Goal: Task Accomplishment & Management: Use online tool/utility

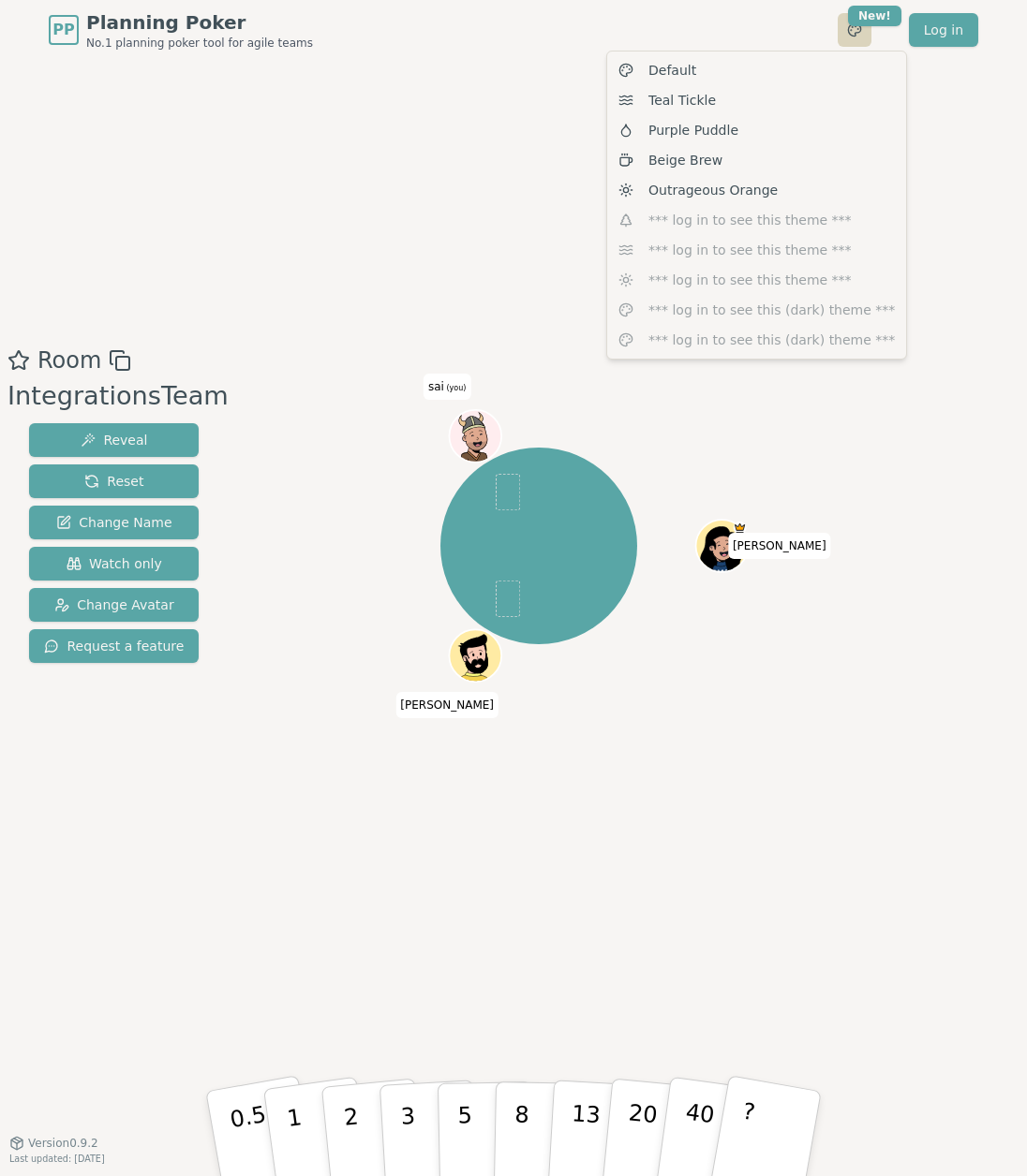
click at [856, 32] on html "PP Planning Poker No.1 planning poker tool for agile teams Toggle theme New! Lo…" at bounding box center [514, 588] width 1027 height 1176
click at [702, 126] on span "Purple Puddle" at bounding box center [694, 130] width 90 height 19
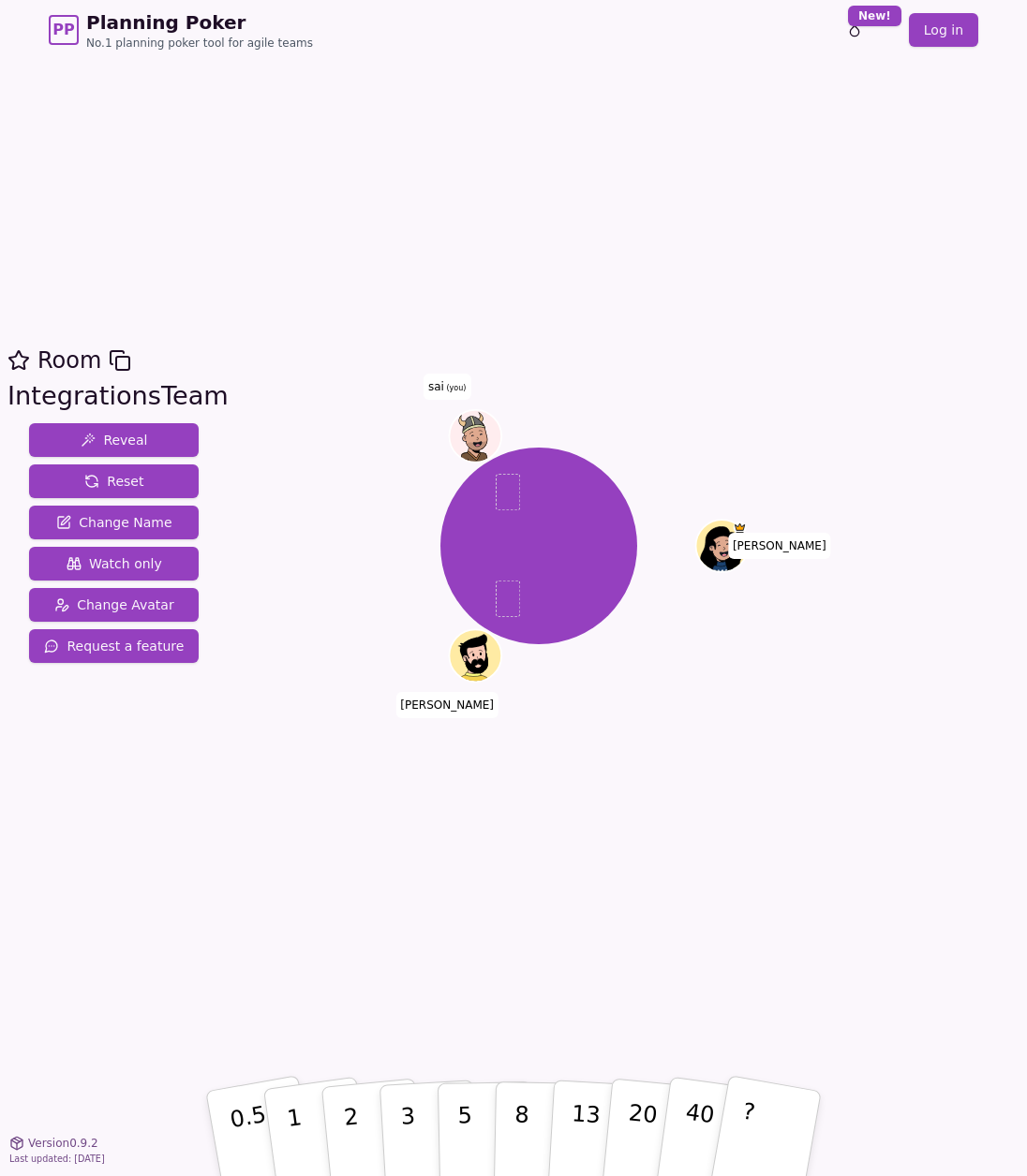
click at [236, 385] on div "Room IntegrationsTeam Reveal Reset Change Name Watch only Change Avatar Request…" at bounding box center [514, 601] width 1027 height 515
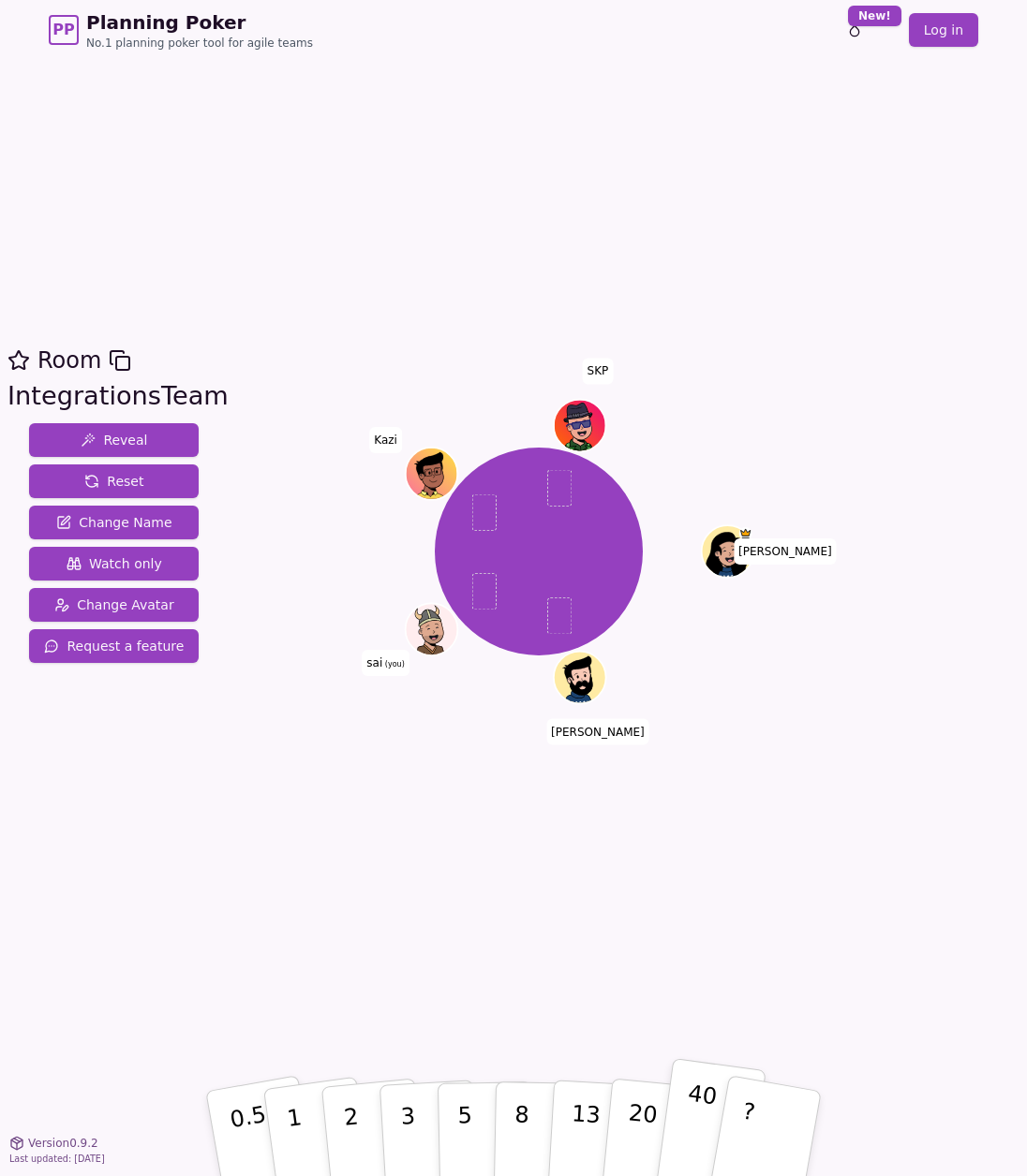
click at [689, 1130] on p "40" at bounding box center [697, 1132] width 42 height 104
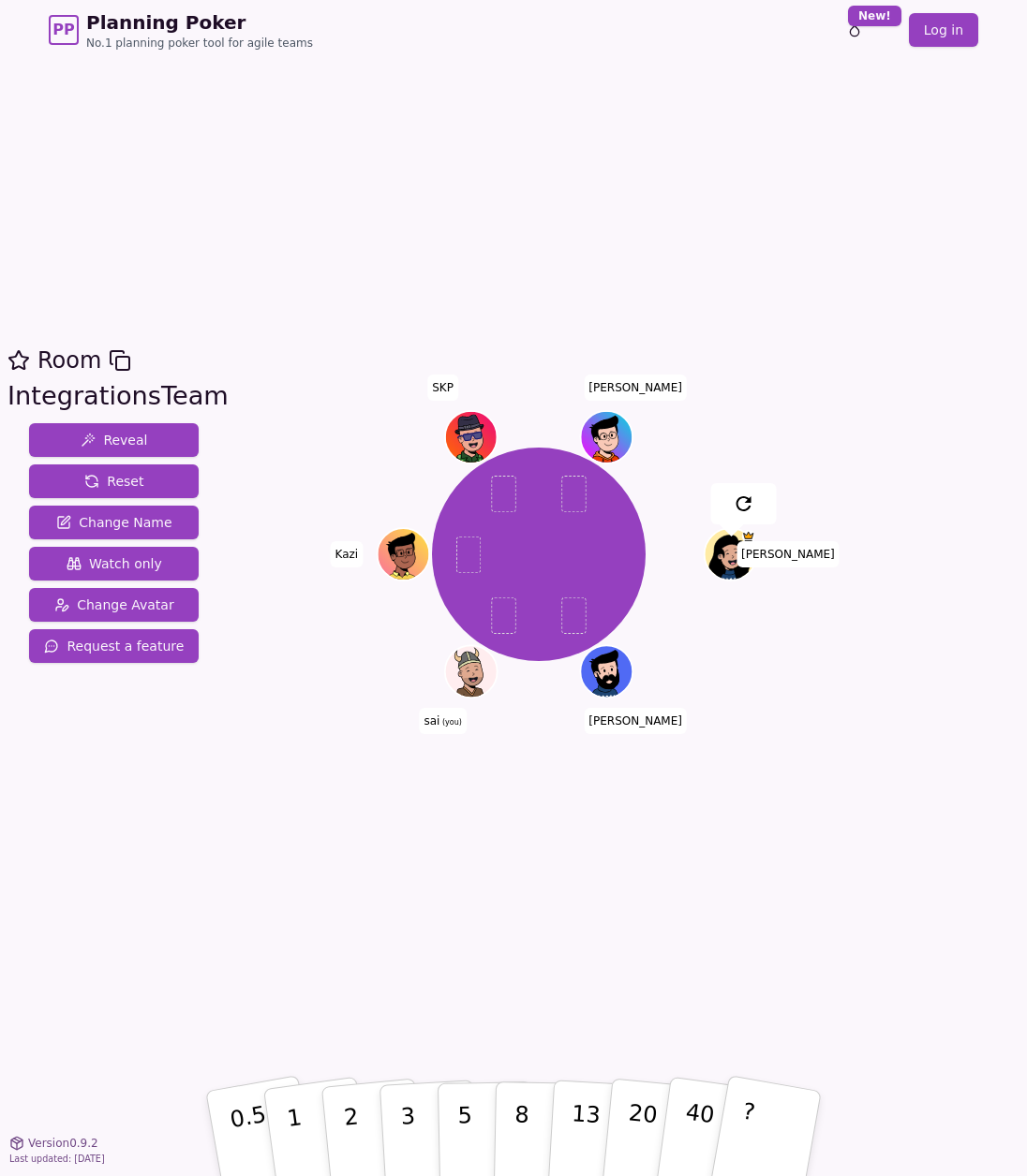
click at [384, 891] on div "Room IntegrationsTeam Reveal Reset Change Name Watch only Change Avatar Request…" at bounding box center [514, 601] width 1027 height 1083
click at [877, 16] on html "PP Planning Poker No.1 planning poker tool for agile teams Toggle theme New! Lo…" at bounding box center [514, 588] width 1027 height 1176
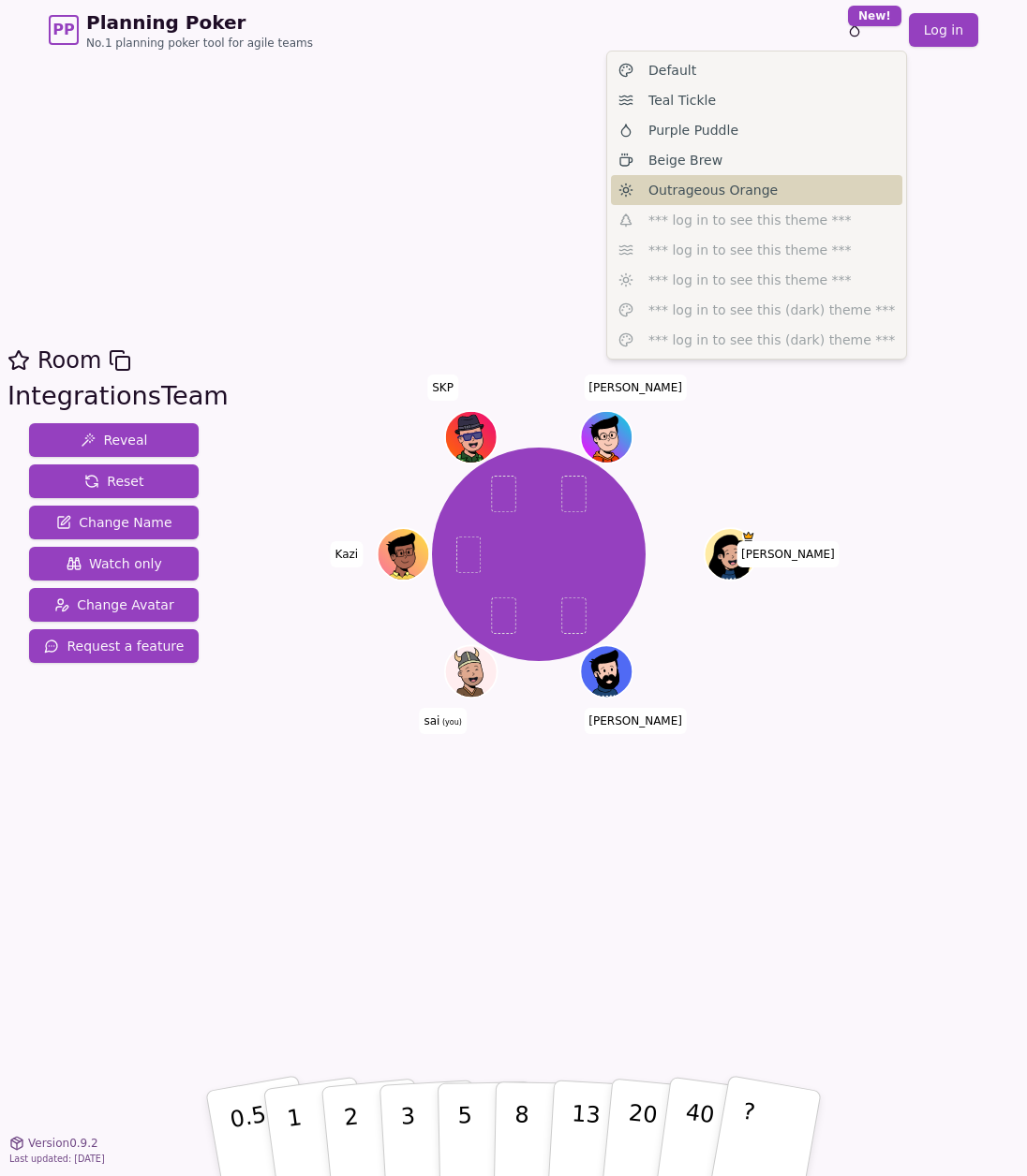
click at [735, 196] on span "Outrageous Orange" at bounding box center [714, 190] width 130 height 19
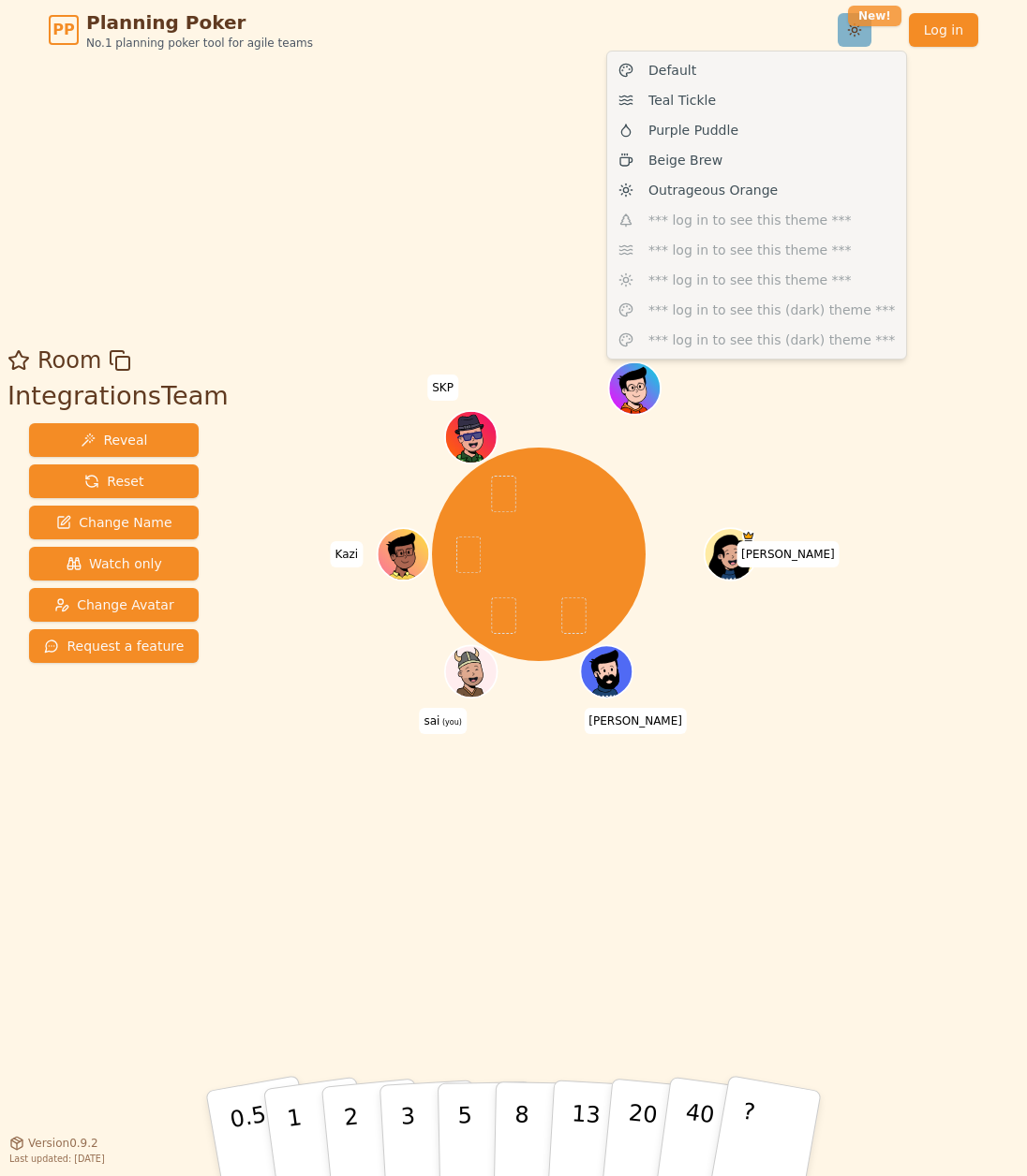
click at [876, 19] on html "PP Planning Poker No.1 planning poker tool for agile teams Toggle theme New! Lo…" at bounding box center [514, 588] width 1027 height 1176
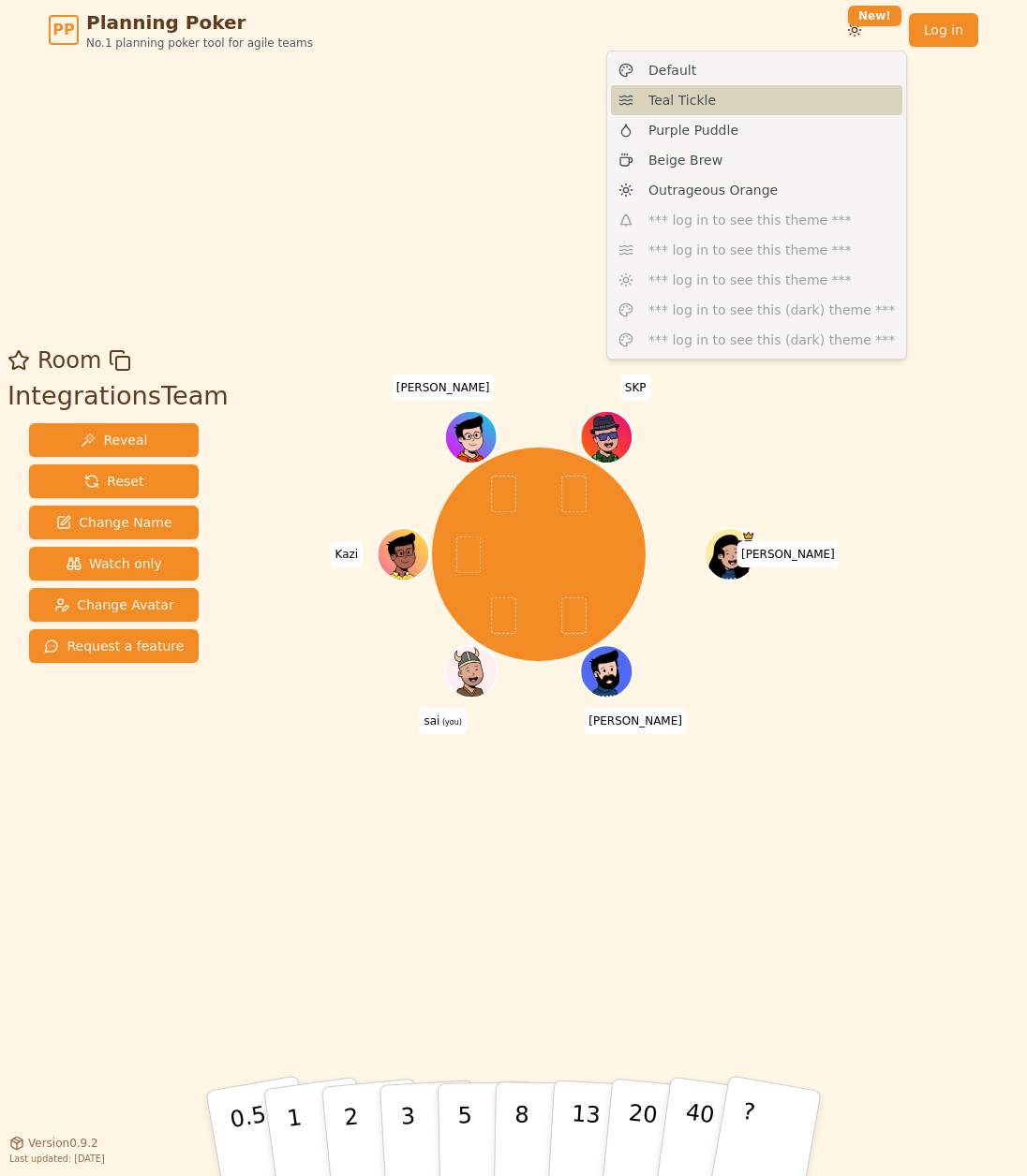
click at [687, 97] on span "Teal Tickle" at bounding box center [682, 100] width 68 height 19
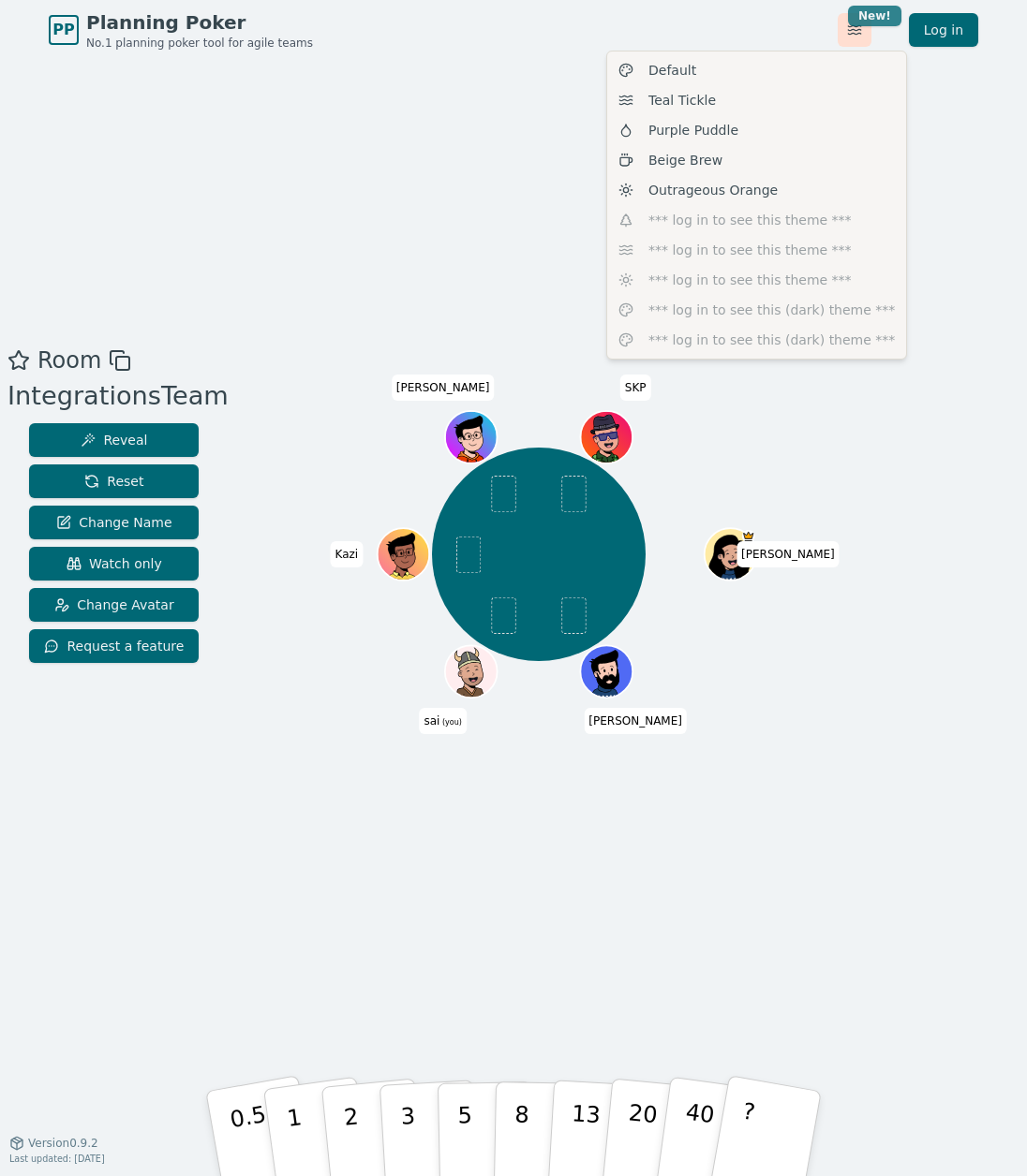
click at [857, 22] on html "PP Planning Poker No.1 planning poker tool for agile teams Toggle theme New! Lo…" at bounding box center [514, 588] width 1027 height 1176
click at [681, 130] on span "Purple Puddle" at bounding box center [694, 130] width 90 height 19
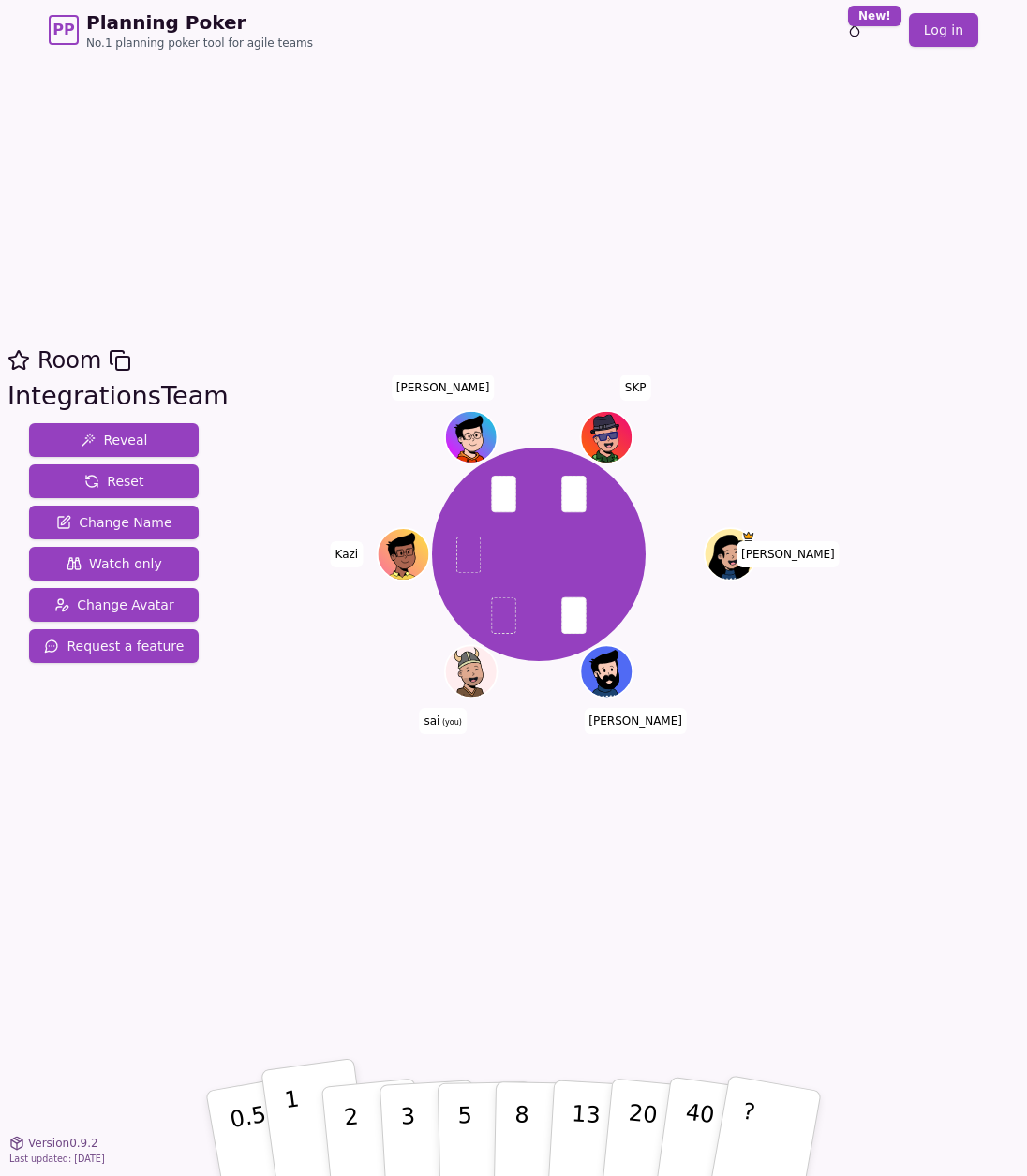
click at [303, 1122] on button "1" at bounding box center [315, 1133] width 111 height 151
click at [264, 942] on div "Room IntegrationsTeam Reveal Reset Change Name Watch only Change Avatar Request…" at bounding box center [514, 601] width 1027 height 1083
click at [236, 827] on div "Room IntegrationsTeam Reveal Reset Change Name Watch only Change Avatar Request…" at bounding box center [514, 601] width 1027 height 515
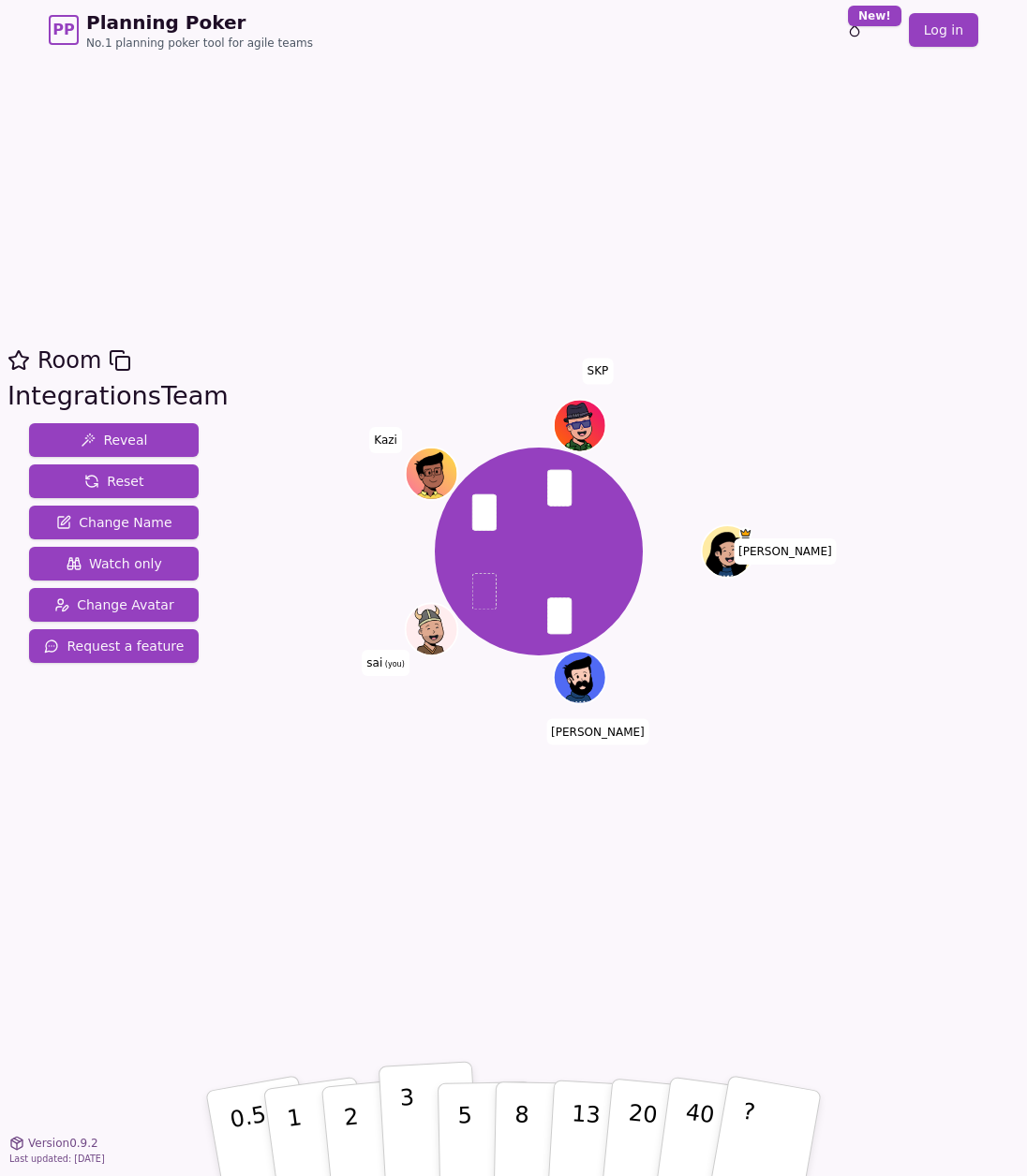
click at [423, 1110] on button "3" at bounding box center [429, 1133] width 102 height 146
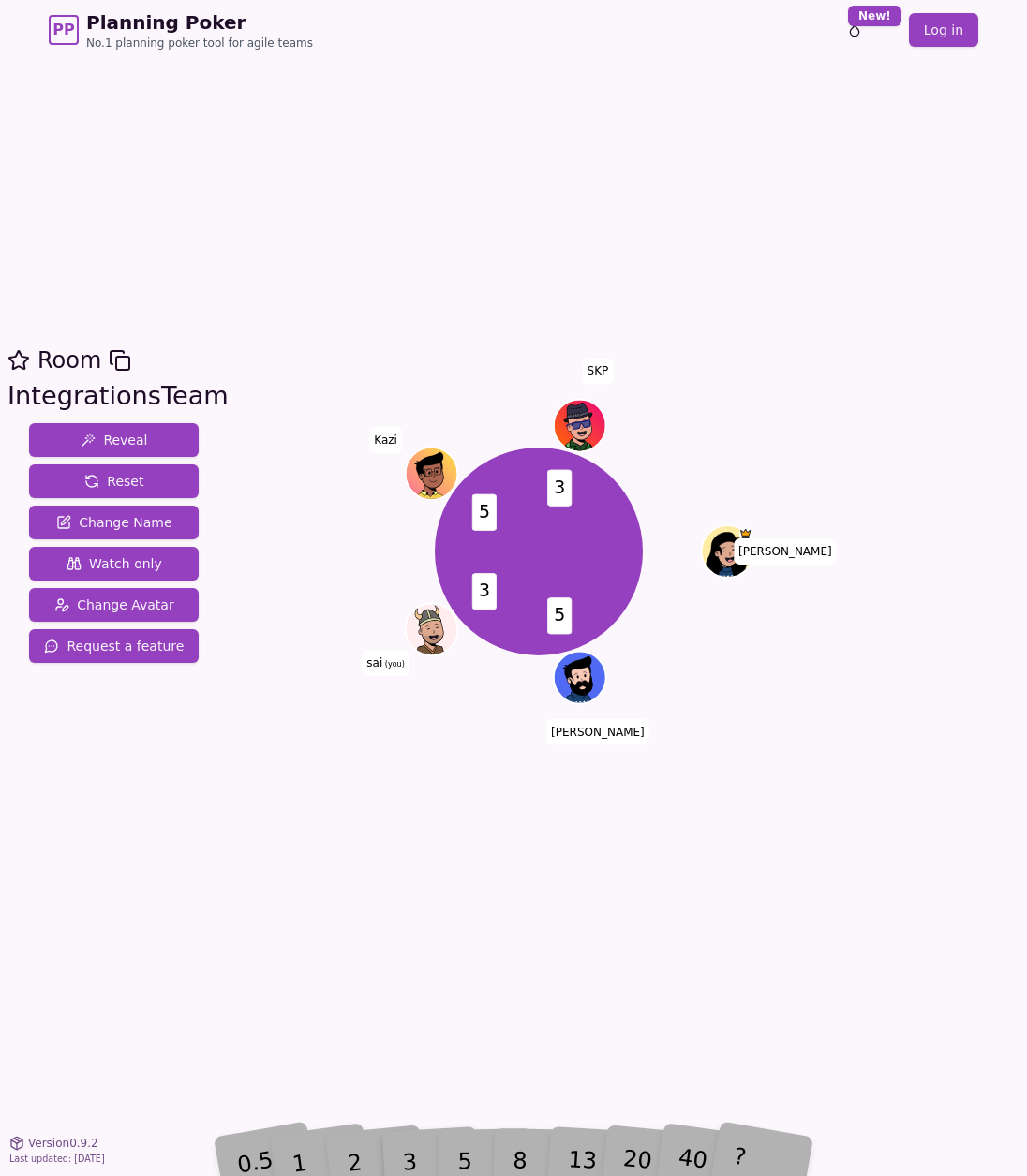
click at [352, 970] on div "Room IntegrationsTeam Reveal Reset Change Name Watch only Change Avatar Request…" at bounding box center [514, 601] width 1027 height 1083
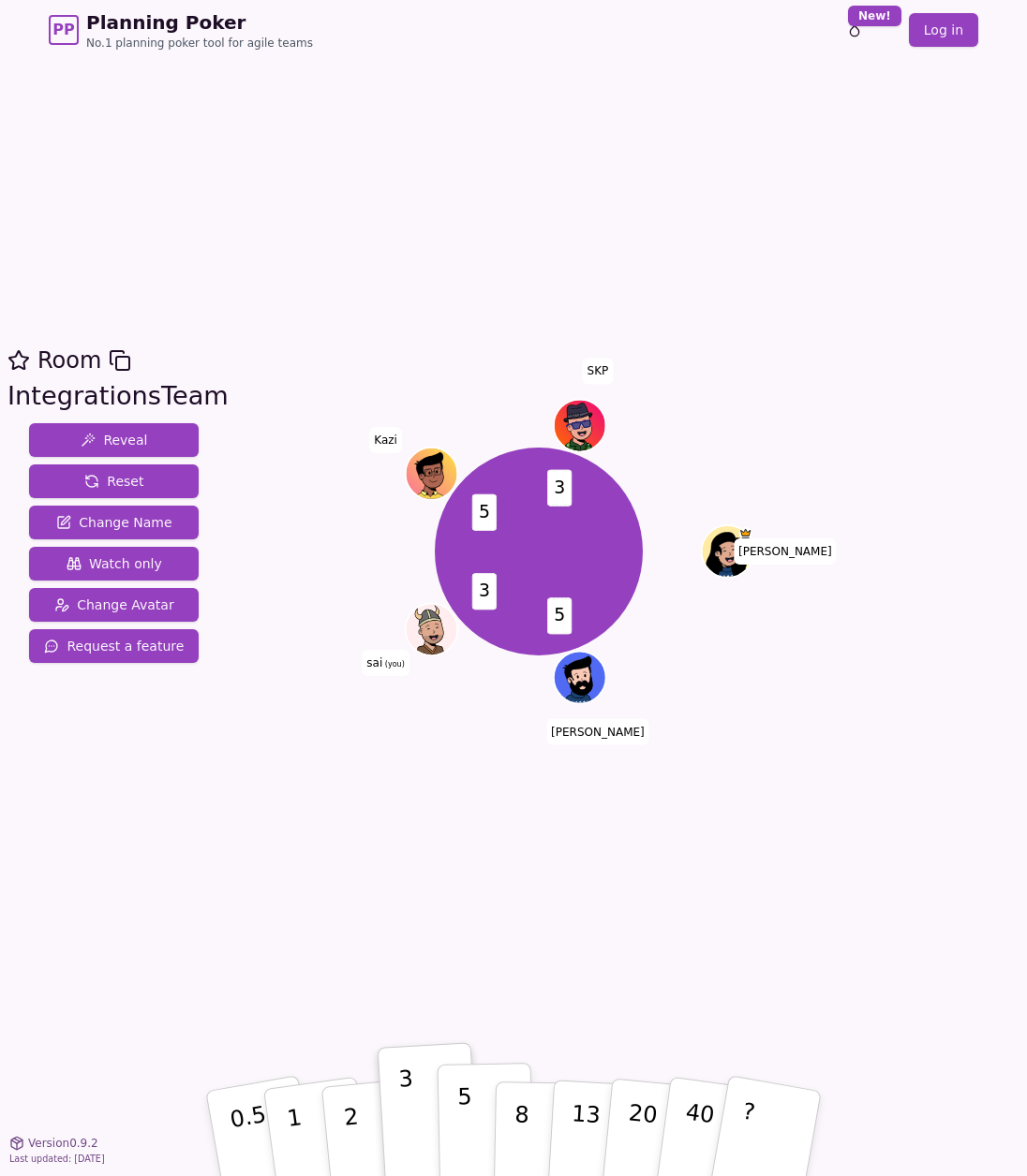
click at [471, 1131] on button "5" at bounding box center [485, 1134] width 96 height 143
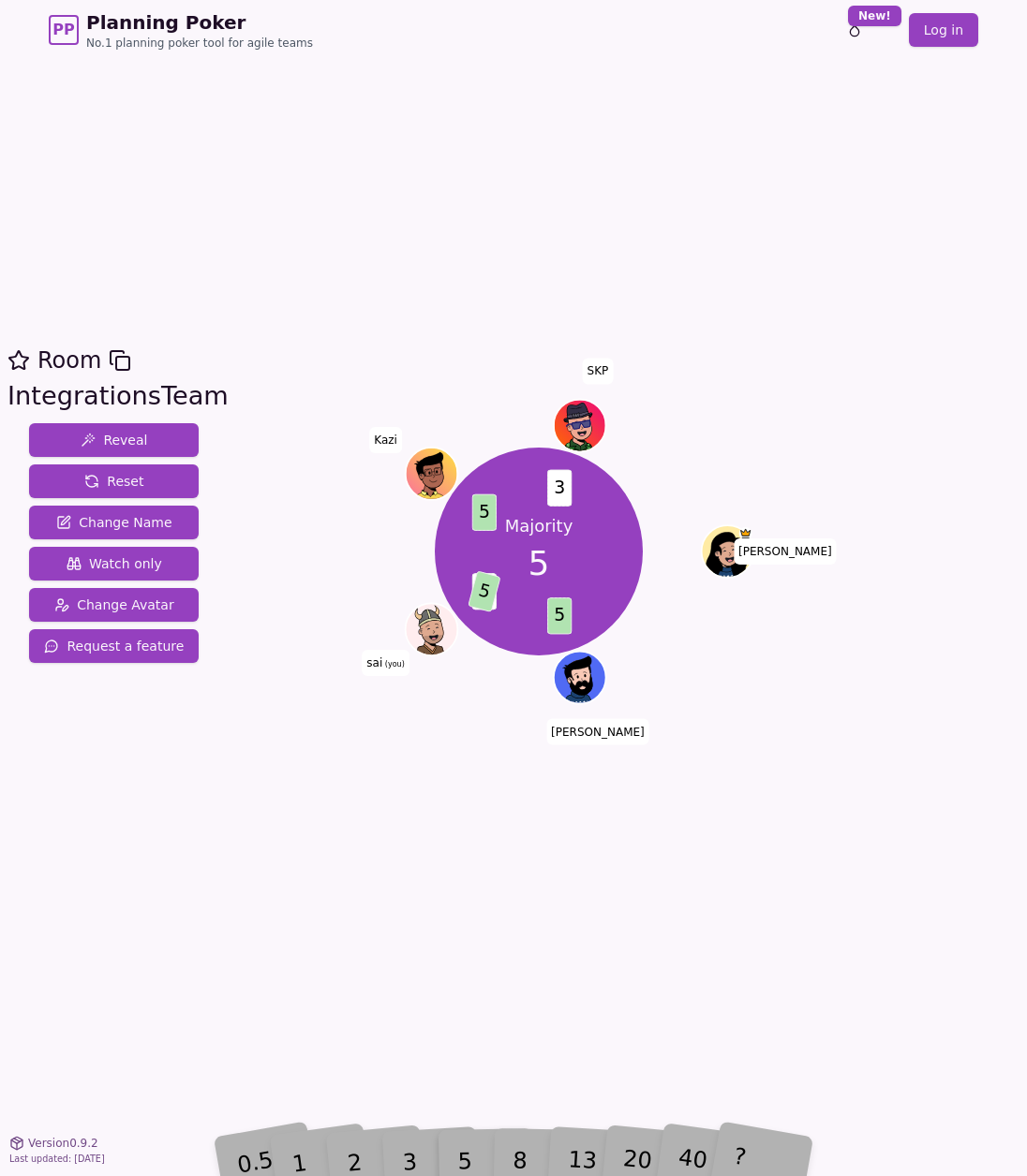
click at [304, 133] on div "Room IntegrationsTeam Reveal Reset Change Name Watch only Change Avatar Request…" at bounding box center [514, 601] width 1027 height 1083
